Goal: Information Seeking & Learning: Learn about a topic

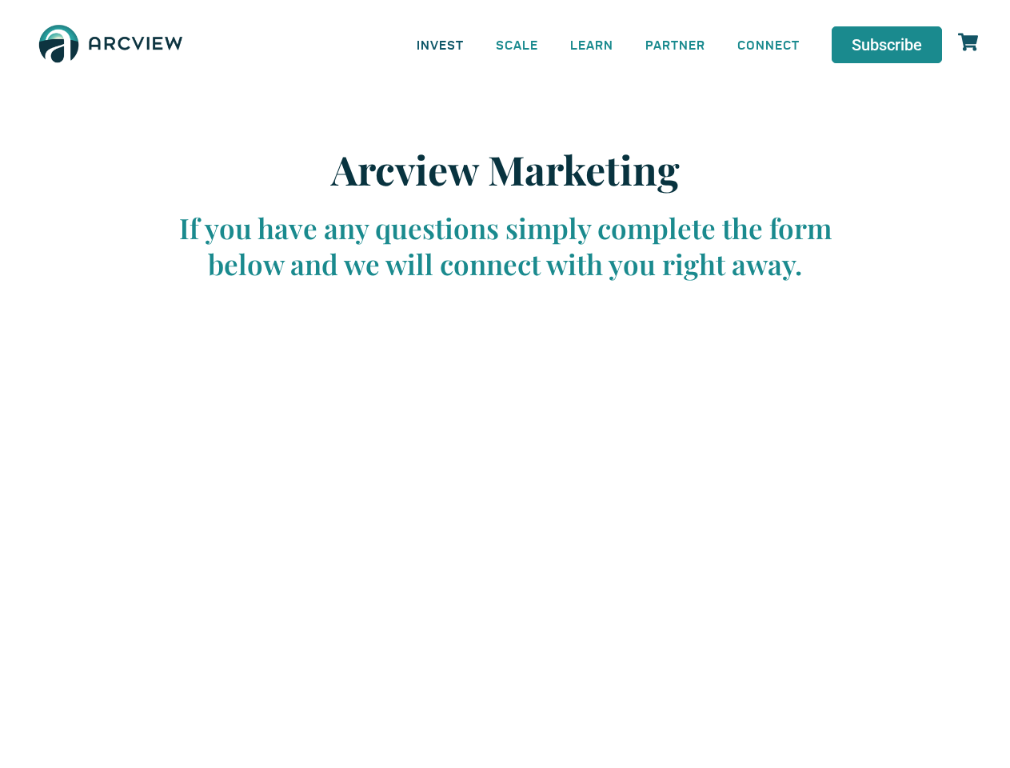
click at [440, 44] on link "INVEST" at bounding box center [440, 44] width 79 height 36
click at [517, 44] on link "SCALE" at bounding box center [517, 44] width 74 height 36
click at [592, 44] on link "LEARN" at bounding box center [591, 44] width 75 height 36
click at [768, 44] on link "CONNECT" at bounding box center [768, 44] width 94 height 36
